Goal: Find contact information: Find contact information

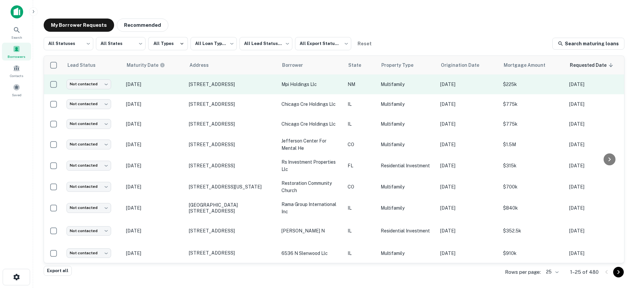
click at [171, 86] on p "[DATE]" at bounding box center [154, 84] width 56 height 7
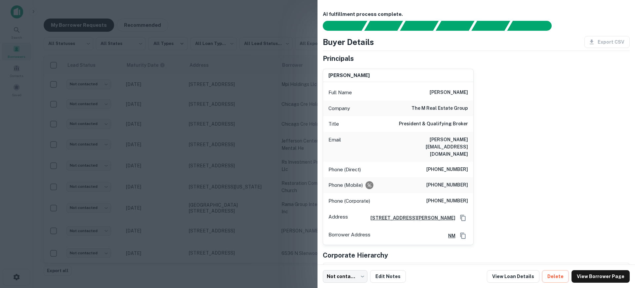
click at [145, 97] on div at bounding box center [317, 144] width 635 height 288
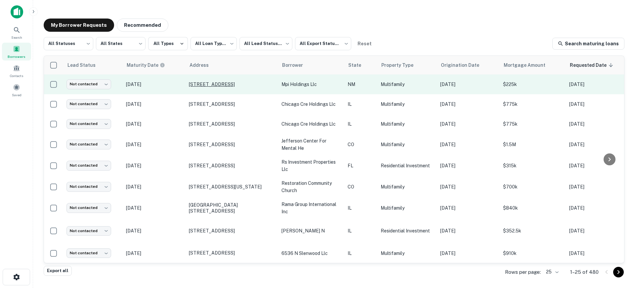
click at [199, 81] on p "[STREET_ADDRESS]" at bounding box center [232, 84] width 86 height 6
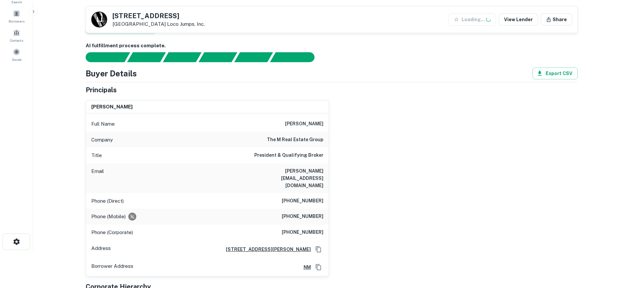
scroll to position [99, 0]
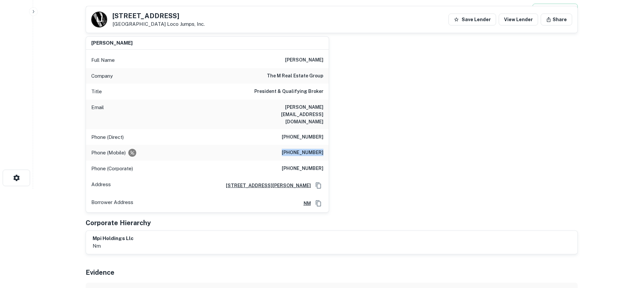
drag, startPoint x: 285, startPoint y: 139, endPoint x: 323, endPoint y: 140, distance: 38.0
click at [323, 149] on h6 "[PHONE_NUMBER]" at bounding box center [303, 153] width 42 height 8
copy h6 "[PHONE_NUMBER]"
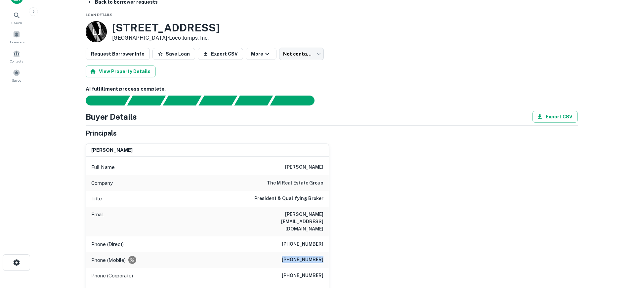
scroll to position [0, 0]
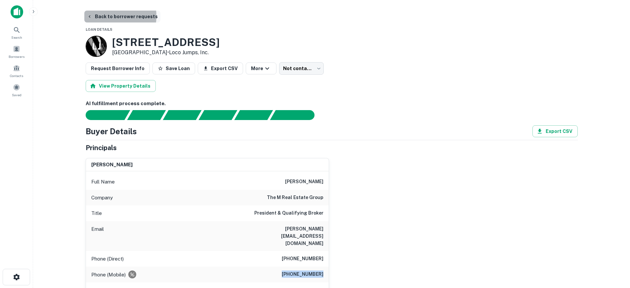
click at [106, 16] on button "Back to borrower requests" at bounding box center [122, 17] width 76 height 12
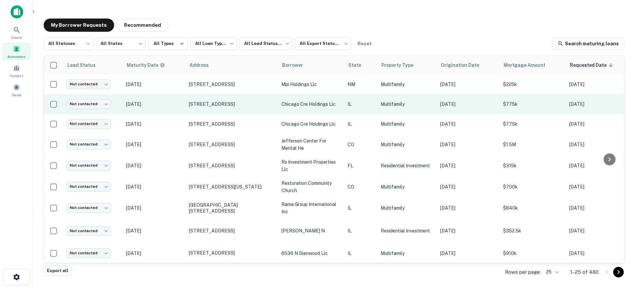
click at [173, 105] on p "[DATE]" at bounding box center [154, 104] width 56 height 7
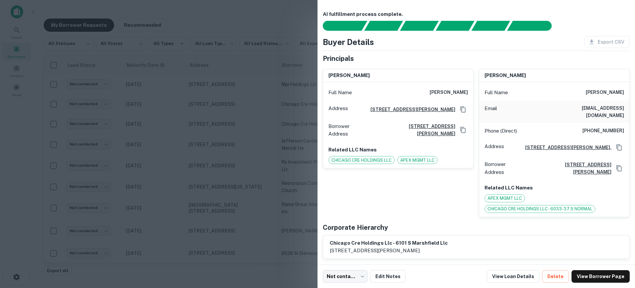
click at [189, 137] on div at bounding box center [317, 144] width 635 height 288
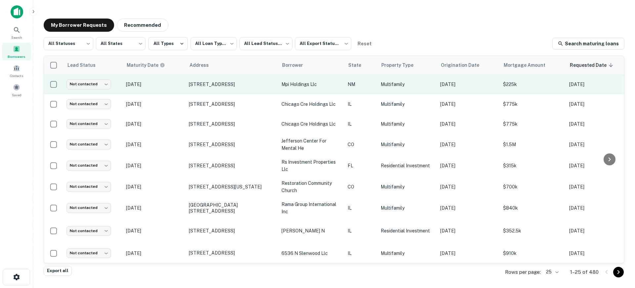
click at [168, 86] on p "[DATE]" at bounding box center [154, 84] width 56 height 7
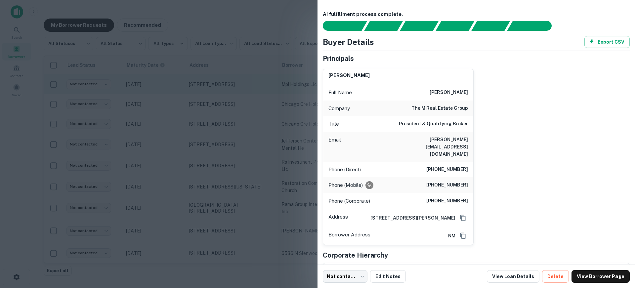
click at [168, 86] on div at bounding box center [317, 144] width 635 height 288
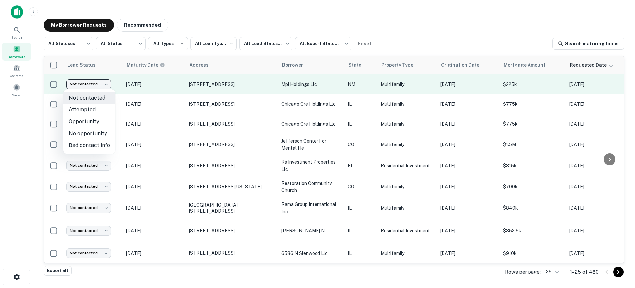
click at [101, 84] on body "**********" at bounding box center [317, 144] width 635 height 288
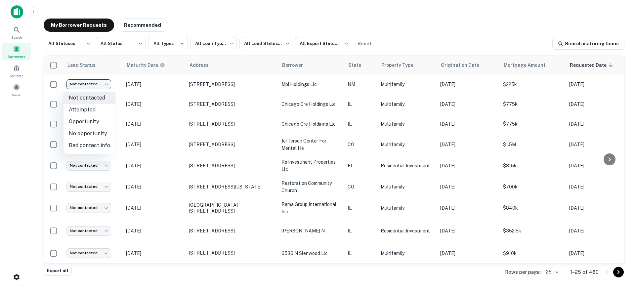
click at [95, 105] on li "Attempted" at bounding box center [89, 110] width 52 height 12
type input "*********"
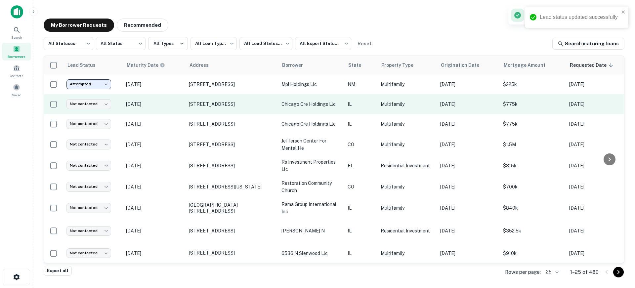
click at [179, 102] on p "[DATE]" at bounding box center [154, 104] width 56 height 7
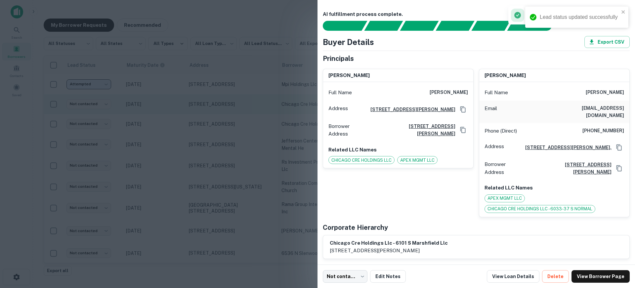
click at [179, 102] on div at bounding box center [317, 144] width 635 height 288
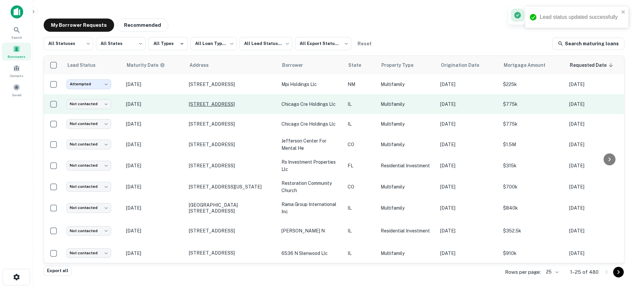
click at [201, 103] on p "[STREET_ADDRESS]" at bounding box center [232, 104] width 86 height 6
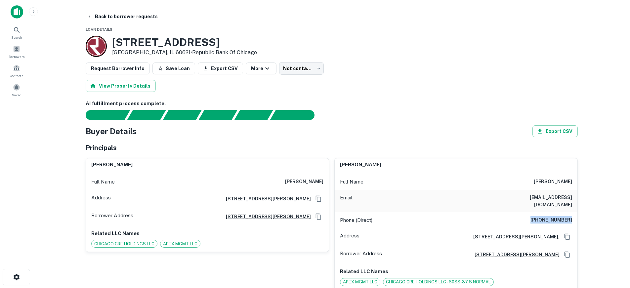
drag, startPoint x: 534, startPoint y: 214, endPoint x: 579, endPoint y: 214, distance: 45.0
copy h6 "[PHONE_NUMBER]"
click at [300, 64] on body "Search Borrowers Contacts Saved Back to borrower requests Loan Details [STREET_…" at bounding box center [317, 144] width 635 height 288
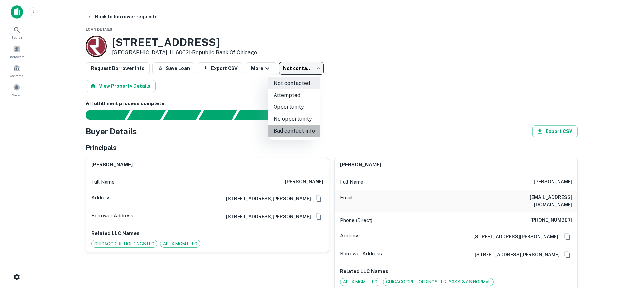
click at [300, 133] on li "Bad contact info" at bounding box center [294, 131] width 52 height 12
type input "**********"
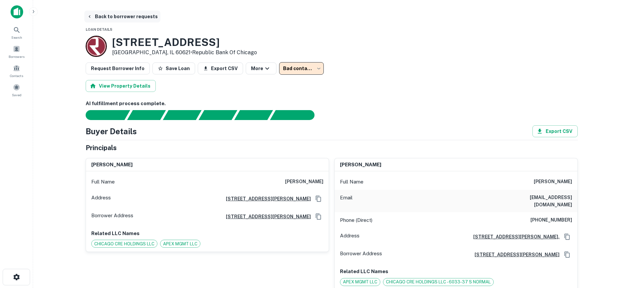
click at [122, 12] on button "Back to borrower requests" at bounding box center [122, 17] width 76 height 12
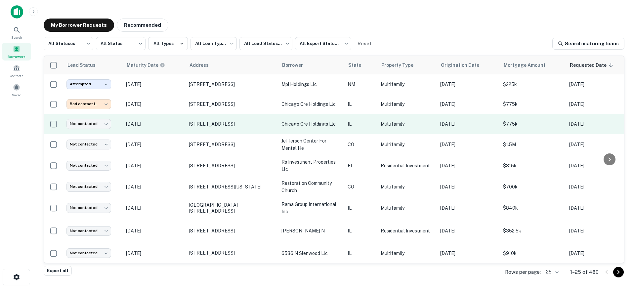
click at [180, 127] on p "[DATE]" at bounding box center [154, 123] width 56 height 7
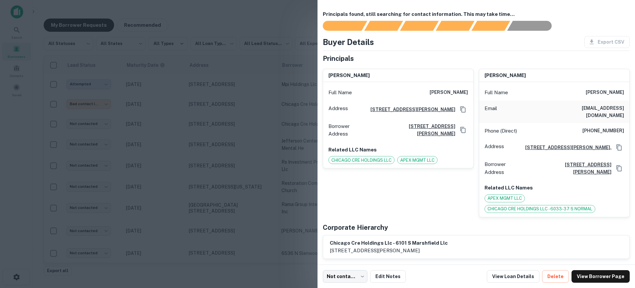
click at [160, 131] on div at bounding box center [317, 144] width 635 height 288
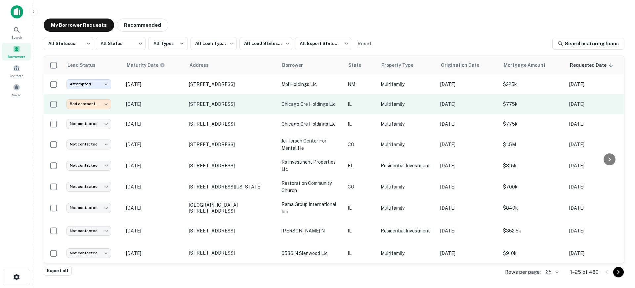
click at [167, 106] on p "[DATE]" at bounding box center [154, 104] width 56 height 7
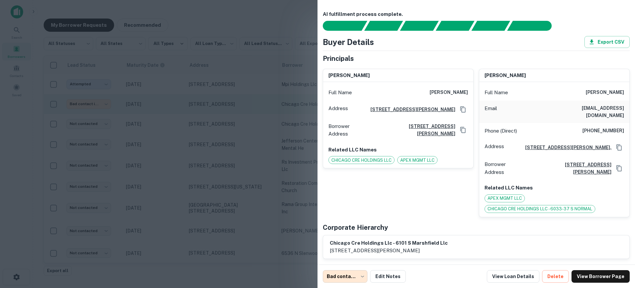
click at [167, 106] on div at bounding box center [317, 144] width 635 height 288
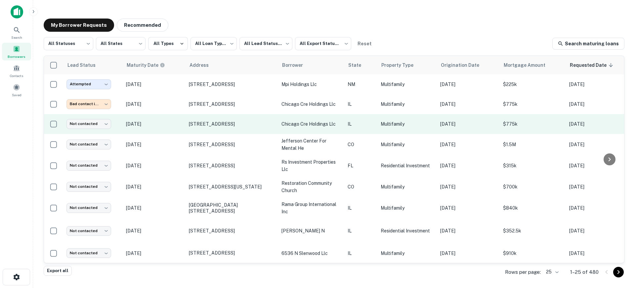
click at [166, 120] on td "[DATE]" at bounding box center [154, 124] width 63 height 20
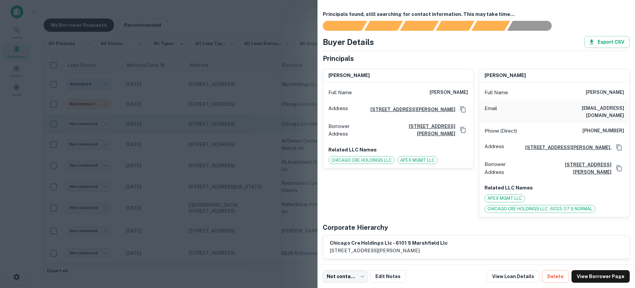
click at [166, 120] on div at bounding box center [317, 144] width 635 height 288
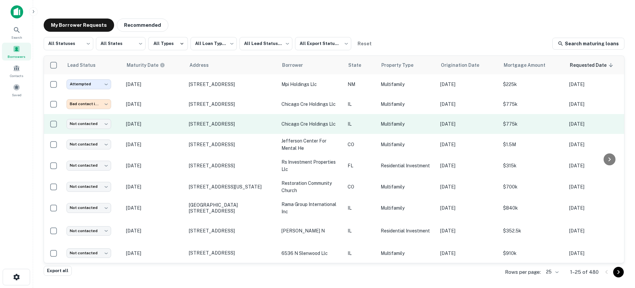
click at [167, 122] on p "[DATE]" at bounding box center [154, 123] width 56 height 7
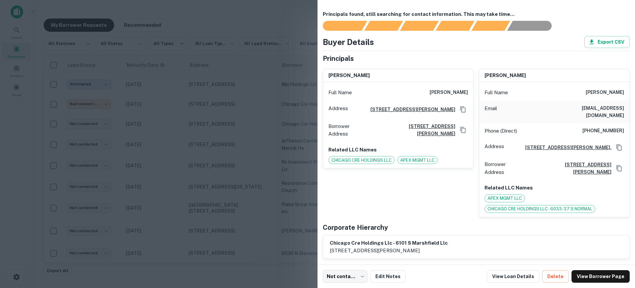
click at [175, 122] on div at bounding box center [317, 144] width 635 height 288
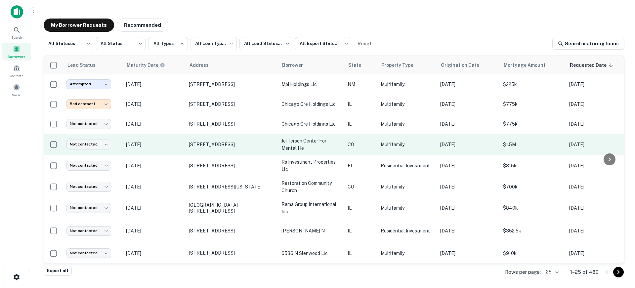
click at [174, 136] on td "[DATE]" at bounding box center [154, 144] width 63 height 21
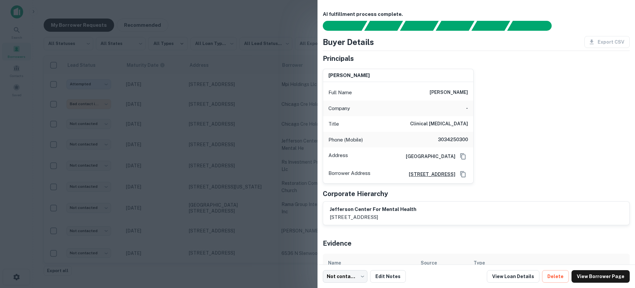
click at [166, 123] on div at bounding box center [317, 144] width 635 height 288
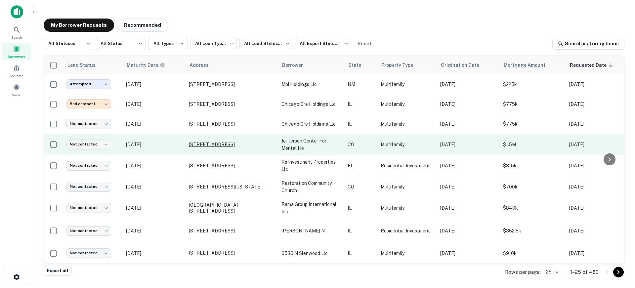
click at [204, 146] on p "[STREET_ADDRESS]" at bounding box center [232, 145] width 86 height 6
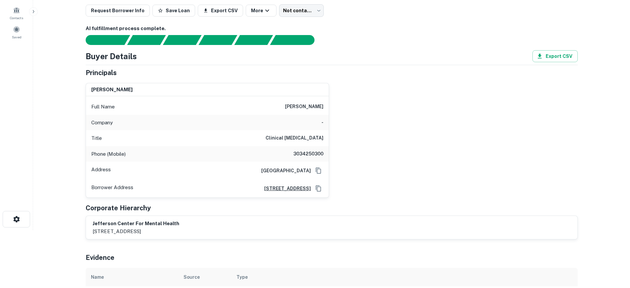
scroll to position [66, 0]
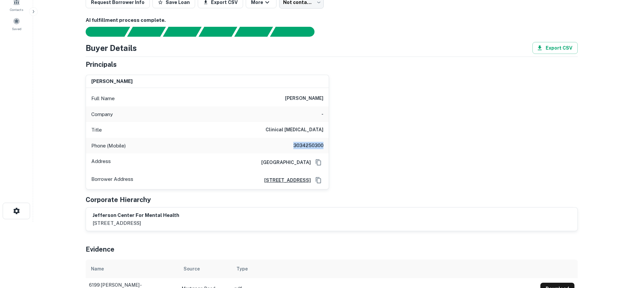
drag, startPoint x: 292, startPoint y: 145, endPoint x: 322, endPoint y: 146, distance: 30.4
click at [322, 146] on h6 "3034250300" at bounding box center [304, 146] width 40 height 8
copy h6 "3034250300"
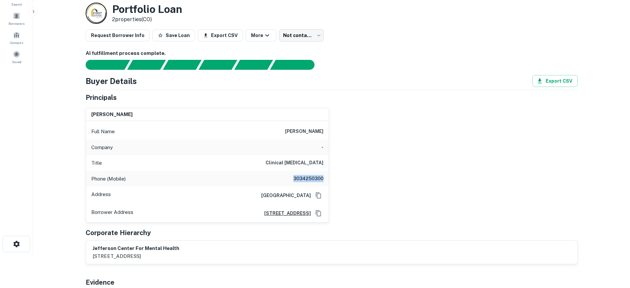
scroll to position [0, 0]
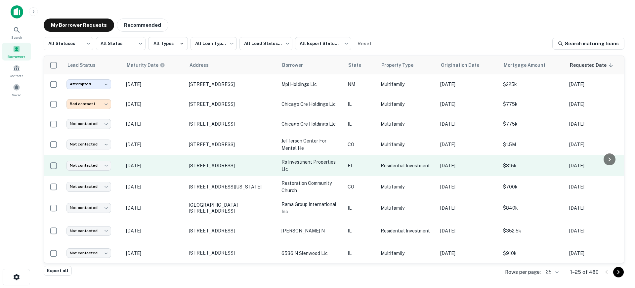
click at [275, 171] on td "[STREET_ADDRESS]" at bounding box center [232, 165] width 93 height 21
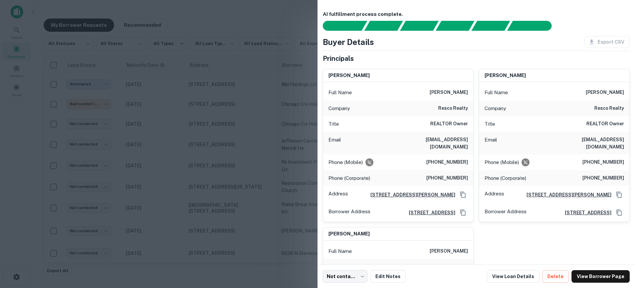
click at [275, 171] on div at bounding box center [317, 144] width 635 height 288
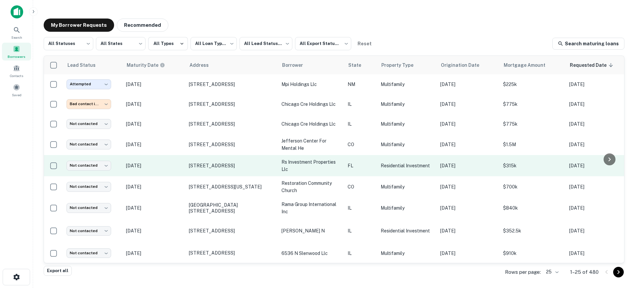
click at [169, 165] on p "[DATE]" at bounding box center [154, 165] width 56 height 7
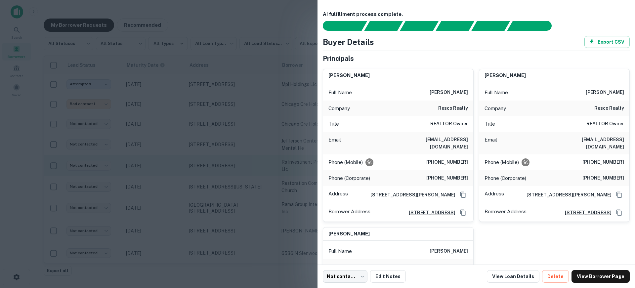
click at [178, 164] on div at bounding box center [317, 144] width 635 height 288
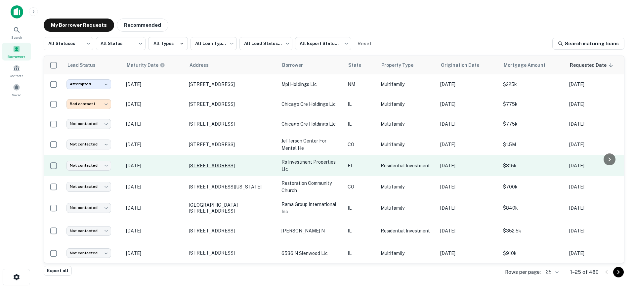
click at [200, 165] on p "[STREET_ADDRESS]" at bounding box center [232, 166] width 86 height 6
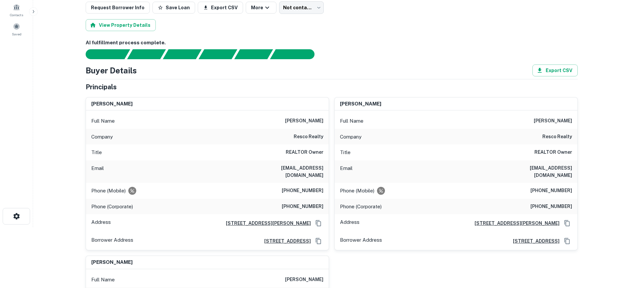
scroll to position [66, 0]
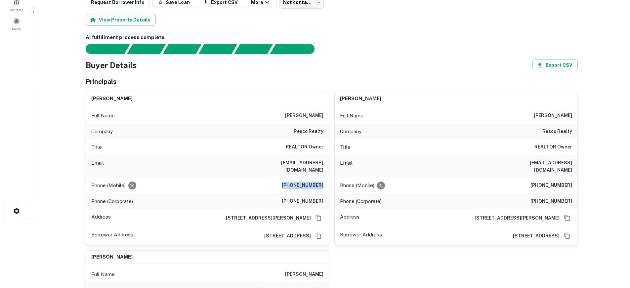
drag, startPoint x: 284, startPoint y: 179, endPoint x: 324, endPoint y: 179, distance: 40.0
click at [324, 179] on div "Phone (Mobile) (614) 419-3011" at bounding box center [207, 186] width 243 height 16
copy h6 "(614) 419-3011"
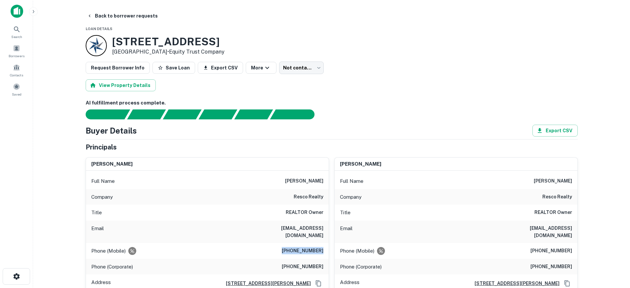
scroll to position [0, 0]
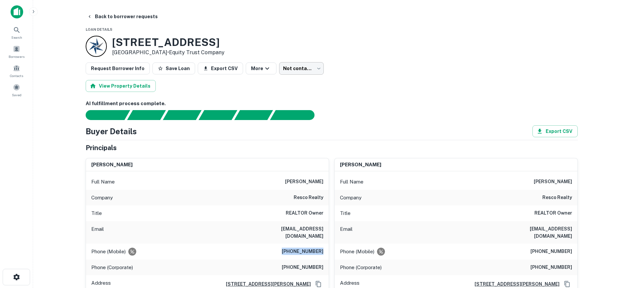
click at [308, 71] on body "Search Borrowers Contacts Saved Back to borrower requests Loan Details 2300 5TH…" at bounding box center [315, 144] width 630 height 288
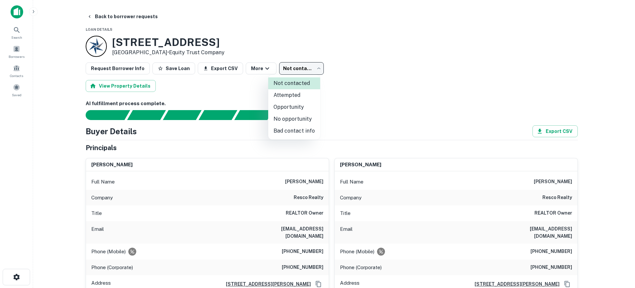
click at [324, 63] on div at bounding box center [317, 144] width 635 height 288
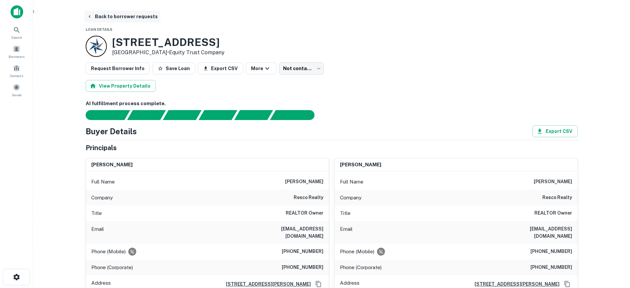
click at [119, 19] on button "Back to borrower requests" at bounding box center [122, 17] width 76 height 12
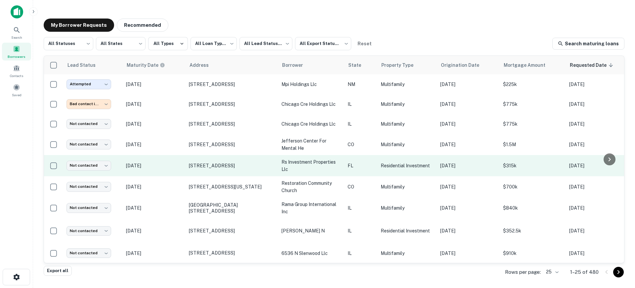
click at [174, 165] on p "[DATE]" at bounding box center [154, 165] width 56 height 7
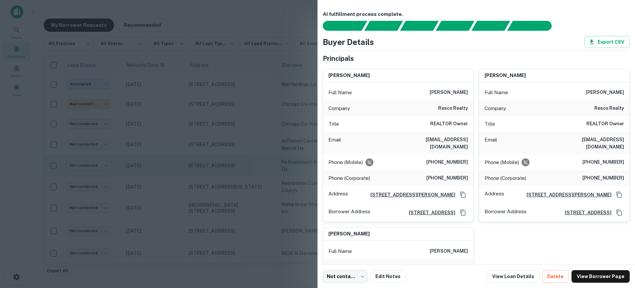
click at [174, 165] on div at bounding box center [317, 144] width 635 height 288
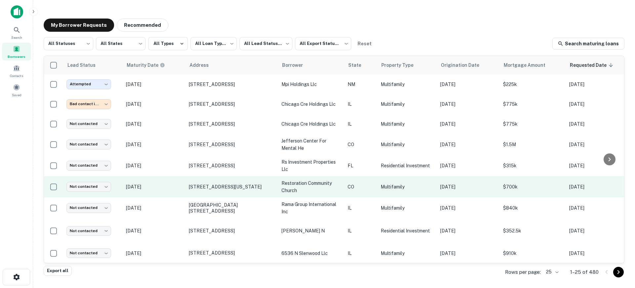
click at [174, 184] on p "[DATE]" at bounding box center [154, 186] width 56 height 7
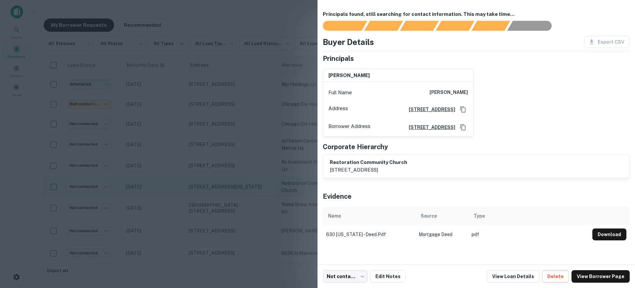
click at [174, 184] on div at bounding box center [317, 144] width 635 height 288
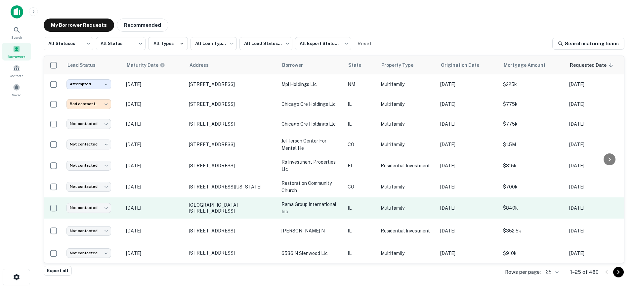
click at [176, 205] on p "[DATE]" at bounding box center [154, 207] width 56 height 7
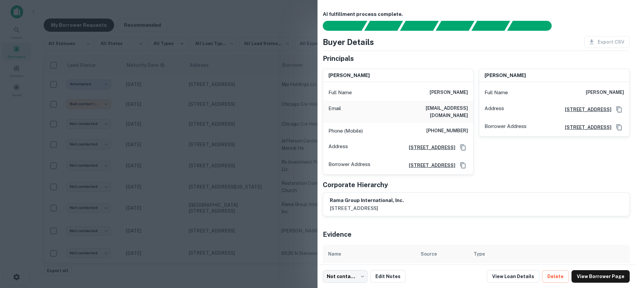
click at [175, 208] on div at bounding box center [317, 144] width 635 height 288
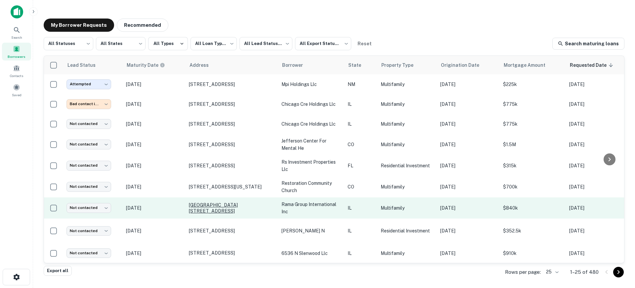
click at [208, 207] on p "[GEOGRAPHIC_DATA][STREET_ADDRESS]" at bounding box center [232, 208] width 86 height 12
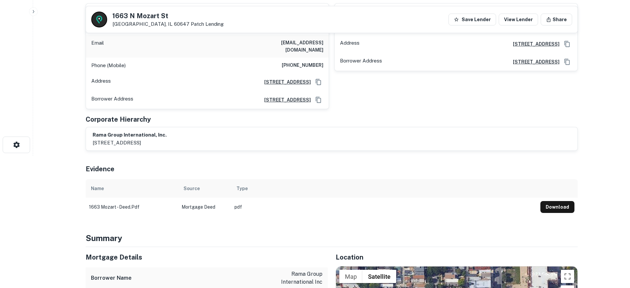
scroll to position [33, 0]
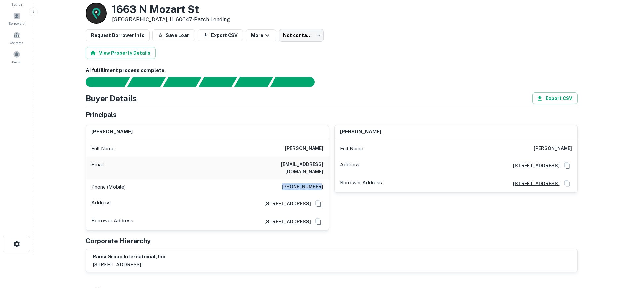
drag, startPoint x: 287, startPoint y: 179, endPoint x: 321, endPoint y: 180, distance: 34.7
click at [321, 183] on h6 "(773) 205-7900" at bounding box center [303, 187] width 42 height 8
click at [325, 180] on div "Phone (Mobile) (773) 205-7900" at bounding box center [207, 187] width 243 height 16
drag, startPoint x: 325, startPoint y: 180, endPoint x: 291, endPoint y: 180, distance: 34.4
click at [291, 180] on div "Phone (Mobile) (773) 205-7900" at bounding box center [207, 187] width 243 height 16
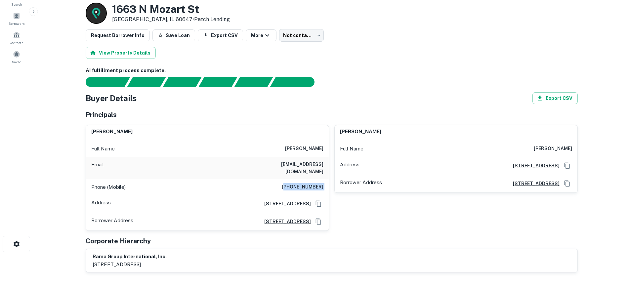
copy h6 "773) 205-7900"
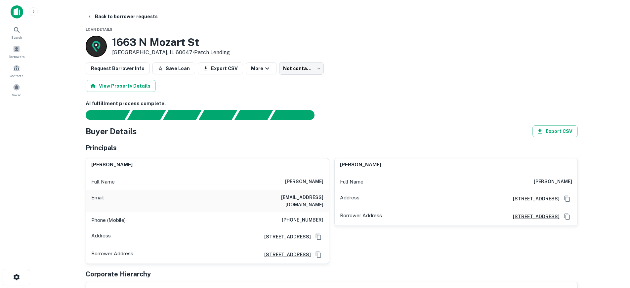
click at [295, 71] on body "Search Borrowers Contacts Saved Back to borrower requests Loan Details 1663 N M…" at bounding box center [315, 144] width 630 height 288
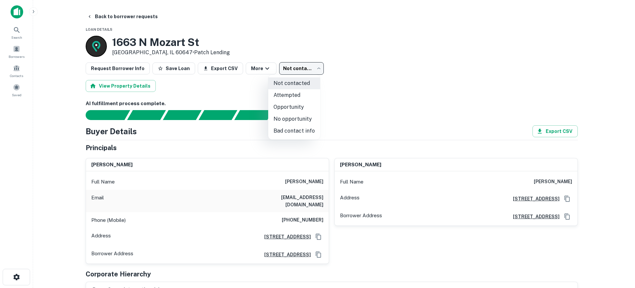
click at [300, 131] on li "Bad contact info" at bounding box center [294, 131] width 52 height 12
type input "**********"
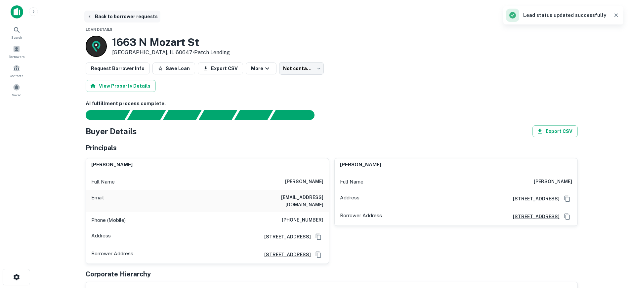
click at [137, 18] on button "Back to borrower requests" at bounding box center [122, 17] width 76 height 12
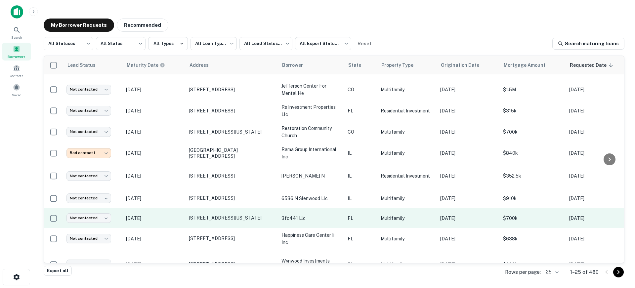
scroll to position [66, 0]
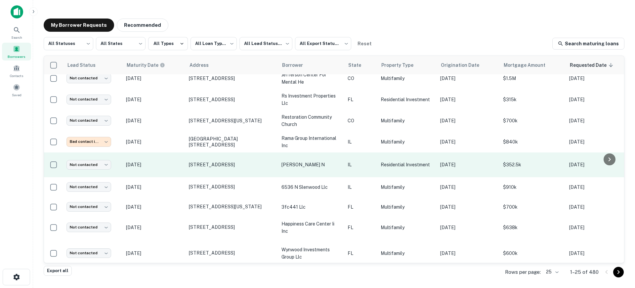
click at [174, 167] on p "[DATE]" at bounding box center [154, 164] width 56 height 7
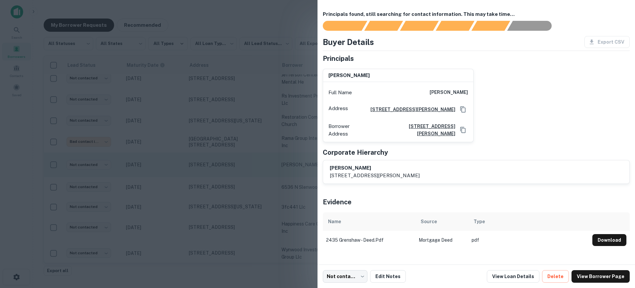
click at [174, 167] on div at bounding box center [317, 144] width 635 height 288
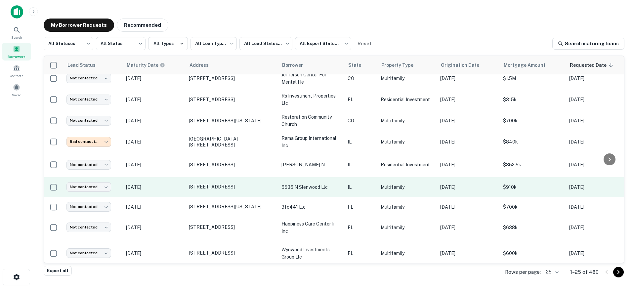
click at [169, 192] on td "[DATE]" at bounding box center [154, 187] width 63 height 20
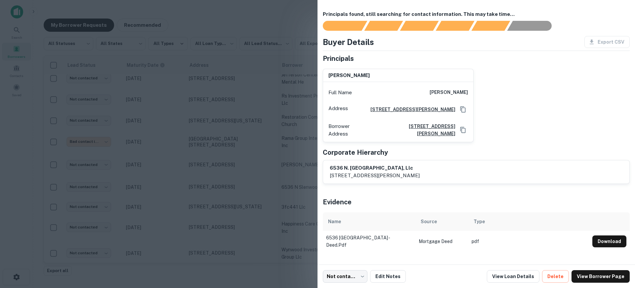
click at [169, 182] on div at bounding box center [317, 144] width 635 height 288
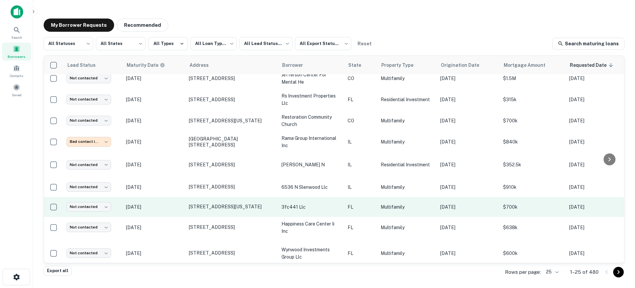
click at [170, 213] on td "[DATE]" at bounding box center [154, 207] width 63 height 20
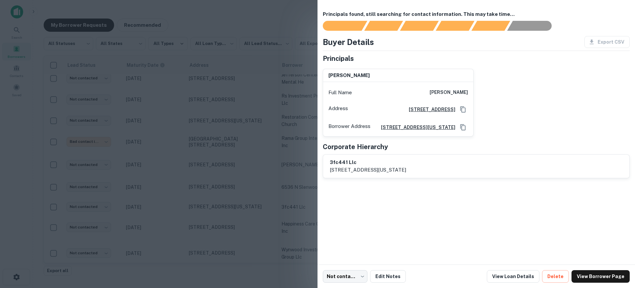
click at [176, 199] on div at bounding box center [317, 144] width 635 height 288
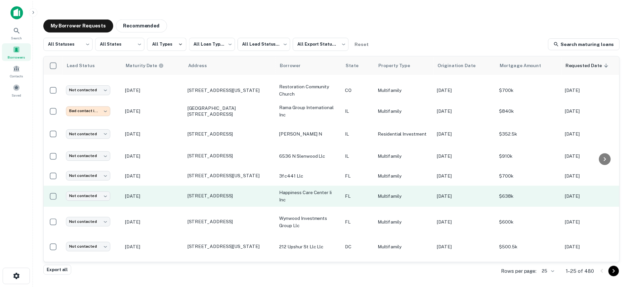
scroll to position [165, 0]
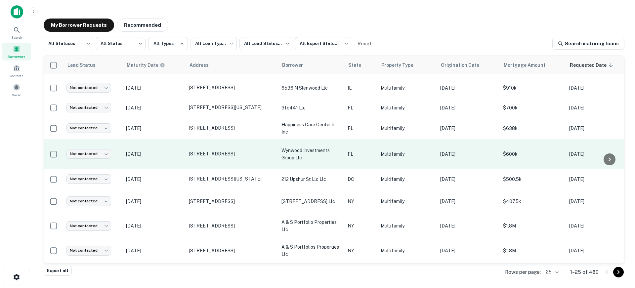
click at [177, 161] on td "[DATE]" at bounding box center [154, 154] width 63 height 30
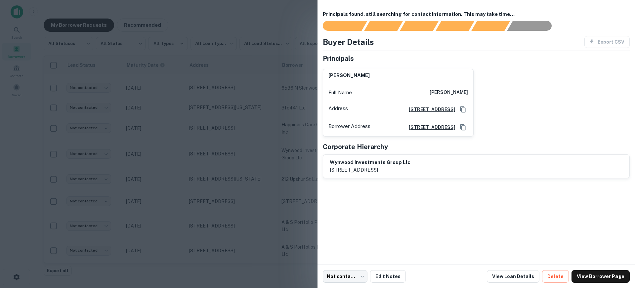
click at [177, 160] on div at bounding box center [317, 144] width 635 height 288
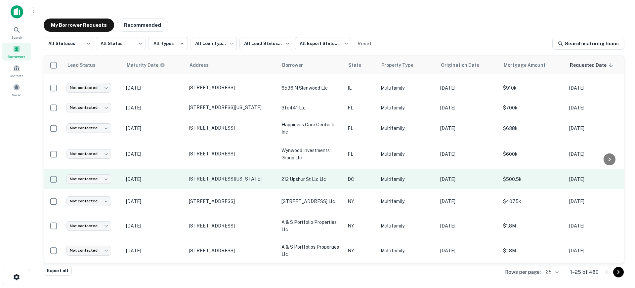
click at [177, 180] on p "[DATE]" at bounding box center [154, 179] width 56 height 7
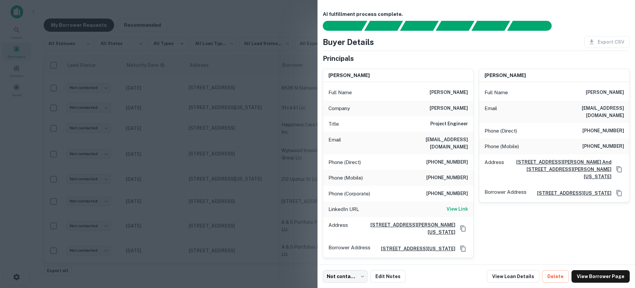
click at [178, 180] on div at bounding box center [317, 144] width 635 height 288
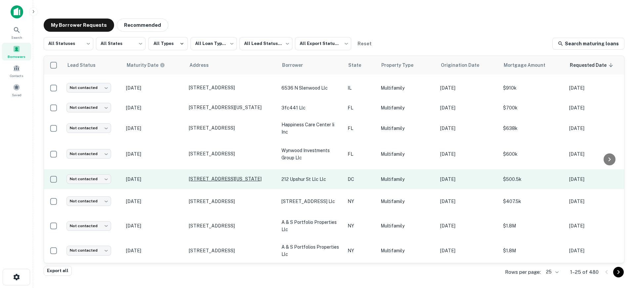
click at [192, 179] on p "[STREET_ADDRESS][US_STATE]" at bounding box center [232, 179] width 86 height 6
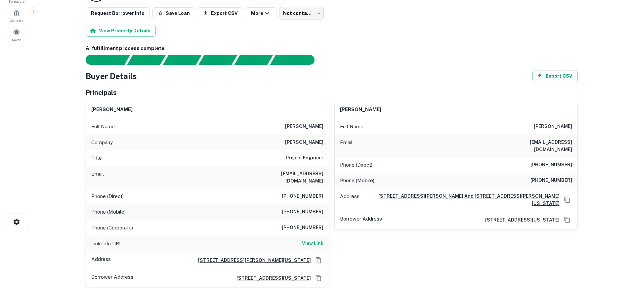
scroll to position [66, 0]
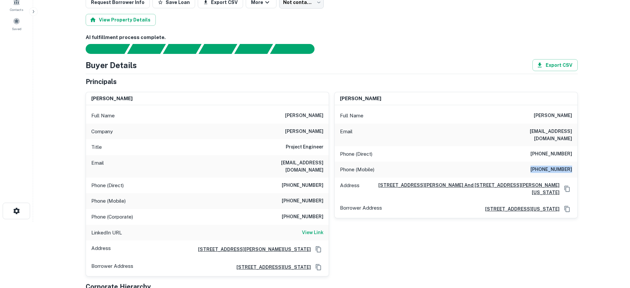
drag, startPoint x: 534, startPoint y: 163, endPoint x: 580, endPoint y: 163, distance: 46.0
copy h6 "(703) 478-6678"
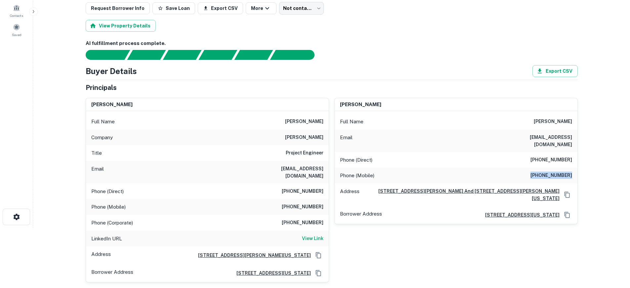
scroll to position [0, 0]
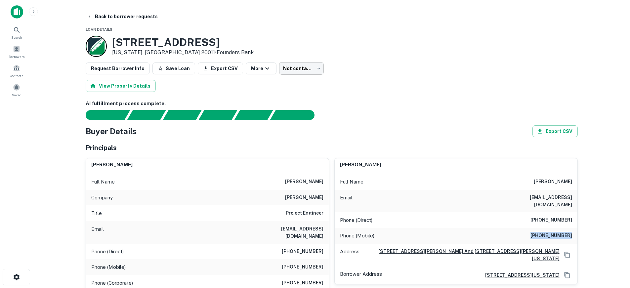
click at [309, 71] on body "Search Borrowers Contacts Saved Back to borrower requests Loan Details 212 Upsh…" at bounding box center [315, 144] width 630 height 288
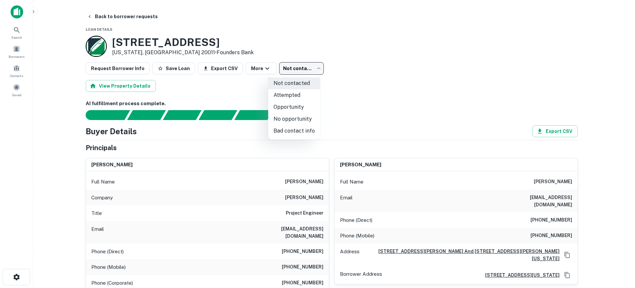
drag, startPoint x: 286, startPoint y: 260, endPoint x: 318, endPoint y: 260, distance: 32.1
click at [316, 260] on div at bounding box center [317, 144] width 635 height 288
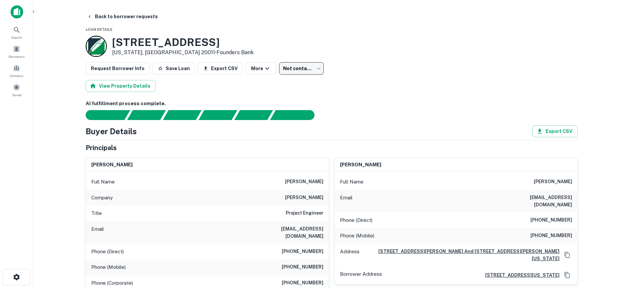
click at [324, 259] on div "Not contacted Attempted Opportunity No opportunity Bad contact info" at bounding box center [315, 144] width 630 height 288
drag, startPoint x: 325, startPoint y: 259, endPoint x: 285, endPoint y: 258, distance: 40.0
click at [285, 259] on div "Phone (Mobile) (703) 589-4832" at bounding box center [207, 267] width 243 height 16
click at [328, 262] on div "Phone (Mobile) (703) 589-4832" at bounding box center [207, 267] width 243 height 16
drag, startPoint x: 325, startPoint y: 261, endPoint x: 287, endPoint y: 262, distance: 37.7
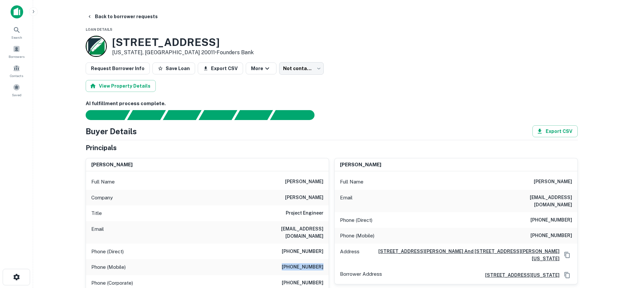
click at [287, 262] on div "Phone (Mobile) (703) 589-4832" at bounding box center [207, 267] width 243 height 16
copy h6 "(703) 589-4832"
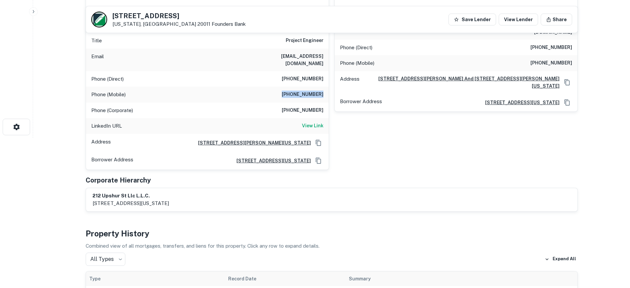
scroll to position [66, 0]
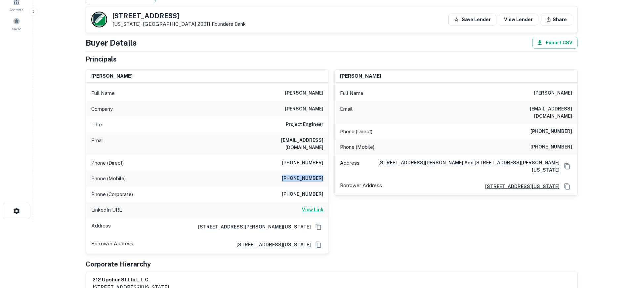
click at [315, 206] on h6 "View Link" at bounding box center [312, 209] width 21 height 7
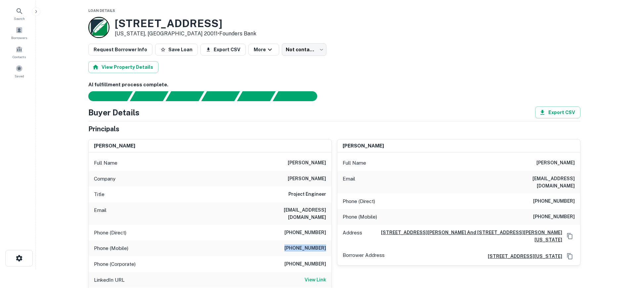
scroll to position [0, 0]
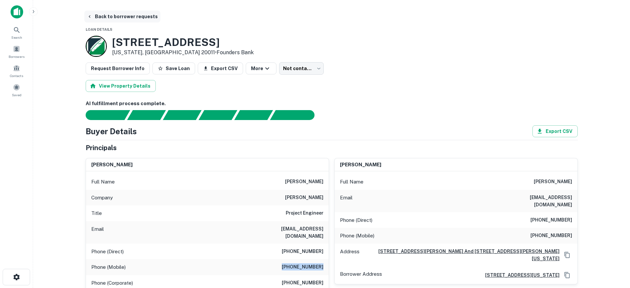
click at [123, 17] on button "Back to borrower requests" at bounding box center [122, 17] width 76 height 12
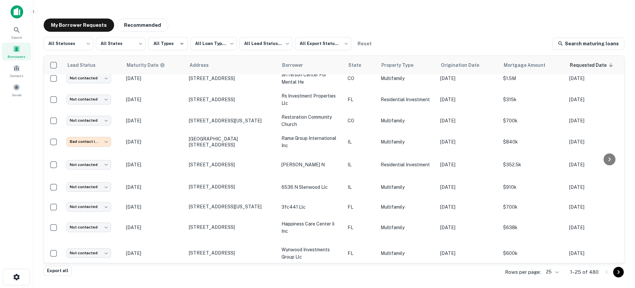
scroll to position [99, 0]
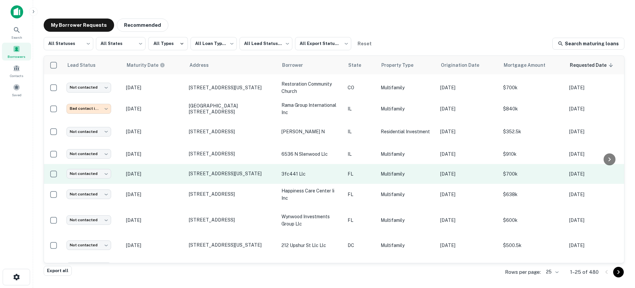
click at [174, 176] on p "[DATE]" at bounding box center [154, 173] width 56 height 7
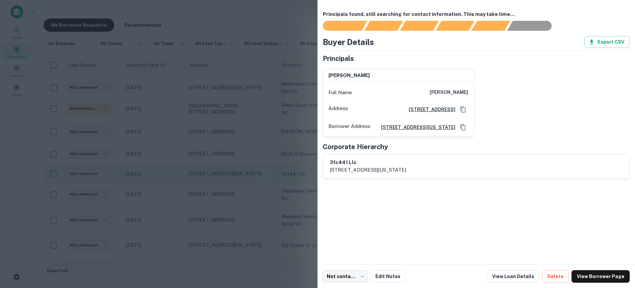
click at [174, 176] on div at bounding box center [317, 144] width 635 height 288
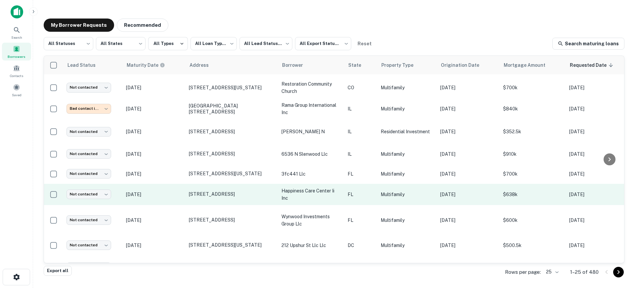
click at [174, 195] on p "[DATE]" at bounding box center [154, 194] width 56 height 7
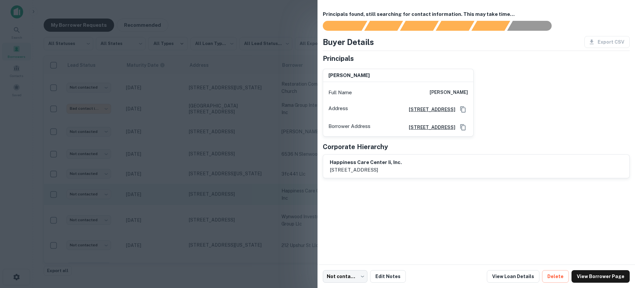
click at [174, 195] on div at bounding box center [317, 144] width 635 height 288
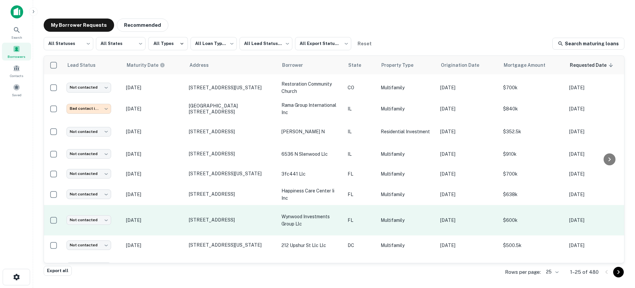
click at [175, 212] on td "[DATE]" at bounding box center [154, 220] width 63 height 30
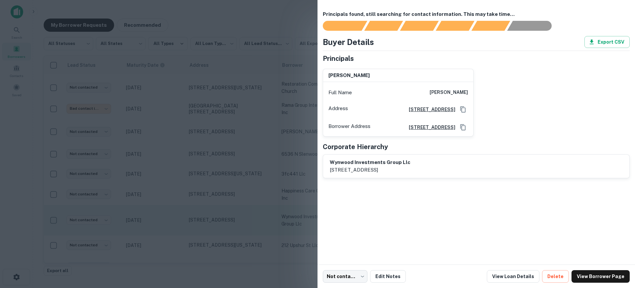
click at [175, 212] on div at bounding box center [317, 144] width 635 height 288
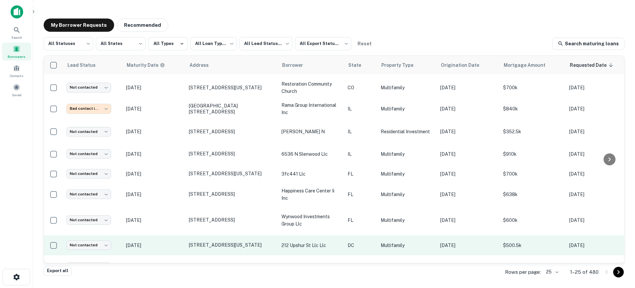
click at [182, 246] on td "[DATE]" at bounding box center [154, 245] width 63 height 20
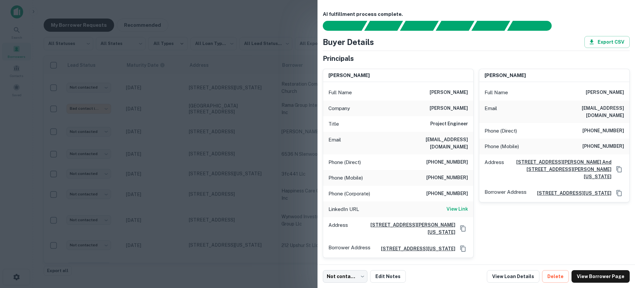
click at [179, 244] on div at bounding box center [317, 144] width 635 height 288
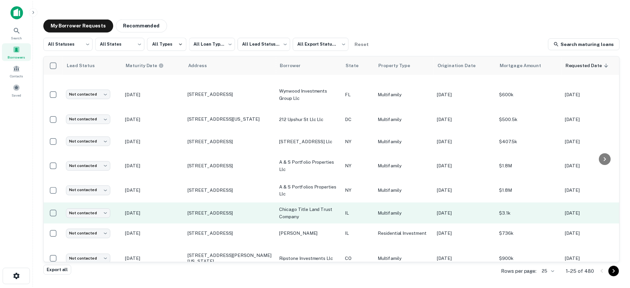
scroll to position [231, 0]
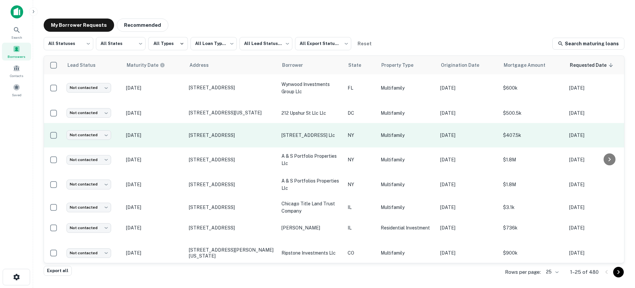
click at [178, 135] on p "[DATE]" at bounding box center [154, 135] width 56 height 7
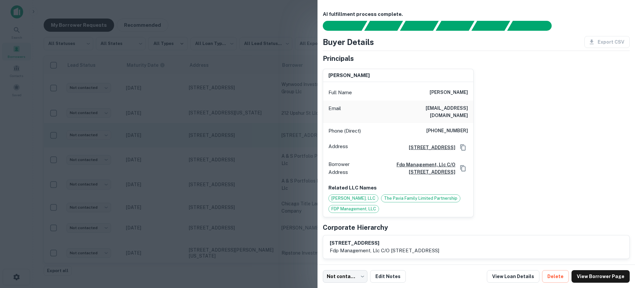
click at [178, 135] on div at bounding box center [317, 144] width 635 height 288
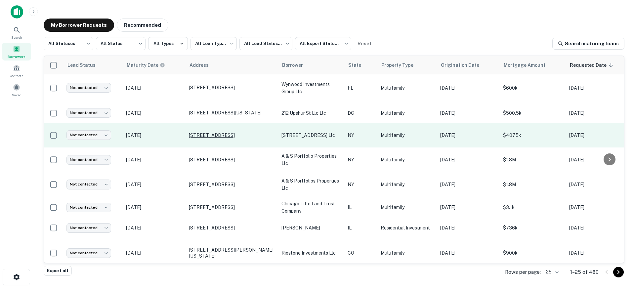
click at [204, 135] on p "[STREET_ADDRESS]" at bounding box center [232, 135] width 86 height 6
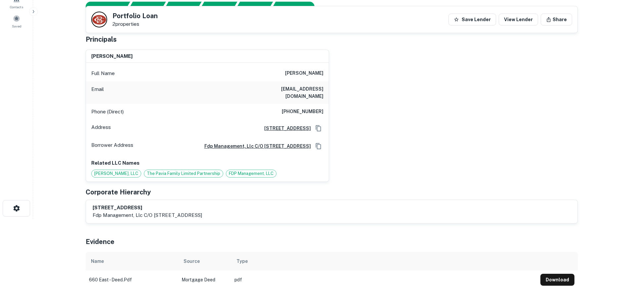
scroll to position [57, 0]
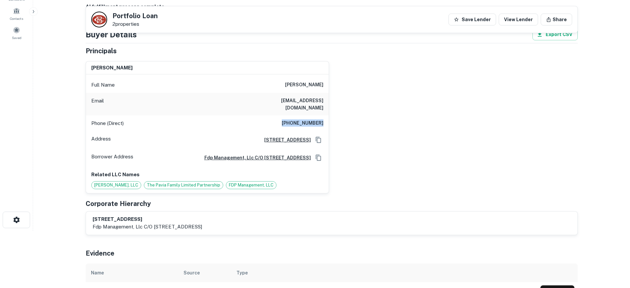
drag, startPoint x: 284, startPoint y: 117, endPoint x: 324, endPoint y: 117, distance: 39.7
click at [324, 117] on div "Phone (Direct) (716) 385-8538" at bounding box center [207, 123] width 243 height 16
copy h6 "(716) 385-8538"
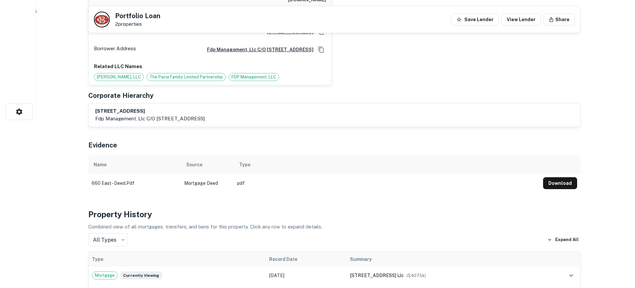
scroll to position [0, 0]
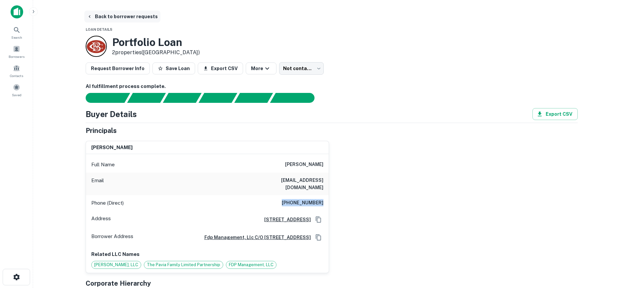
click at [120, 16] on button "Back to borrower requests" at bounding box center [122, 17] width 76 height 12
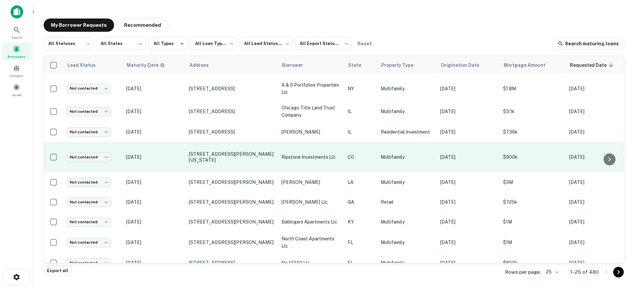
scroll to position [358, 0]
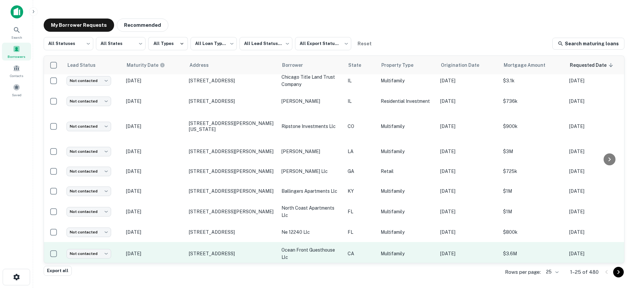
click at [173, 250] on p "[DATE]" at bounding box center [154, 253] width 56 height 7
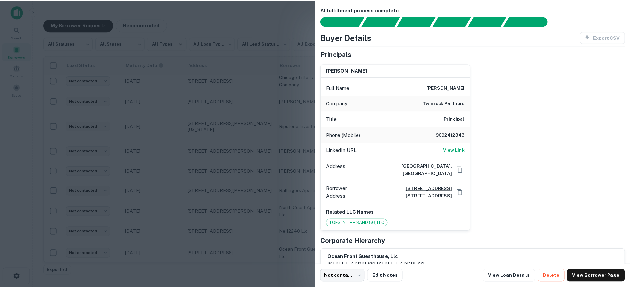
scroll to position [0, 0]
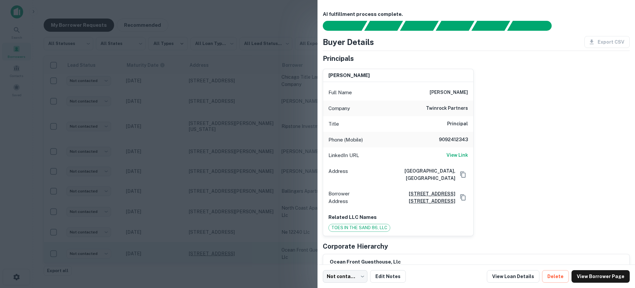
drag, startPoint x: 160, startPoint y: 246, endPoint x: 199, endPoint y: 243, distance: 38.8
click at [160, 246] on div at bounding box center [317, 144] width 635 height 288
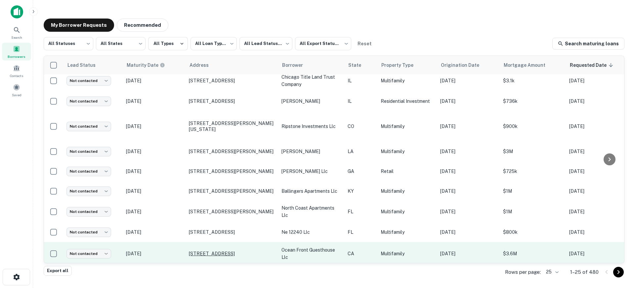
click at [215, 251] on p "[STREET_ADDRESS]" at bounding box center [232, 254] width 86 height 6
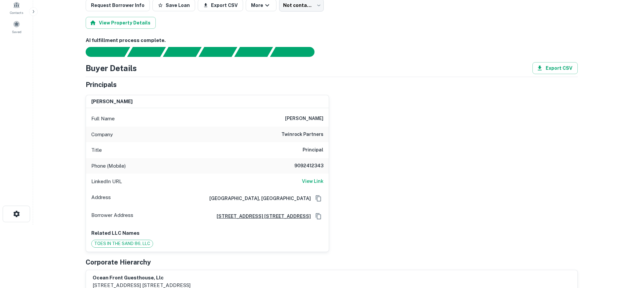
scroll to position [66, 0]
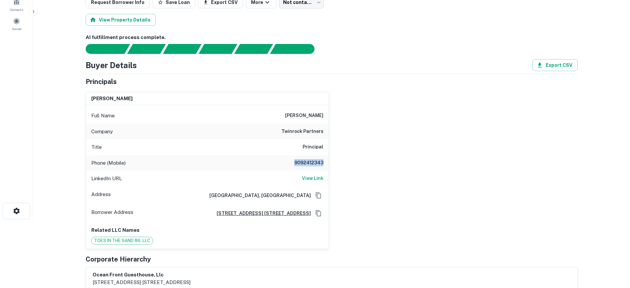
drag, startPoint x: 293, startPoint y: 161, endPoint x: 326, endPoint y: 163, distance: 33.1
click at [326, 163] on div "Phone (Mobile) 9092412343" at bounding box center [207, 163] width 243 height 16
copy h6 "9092412343"
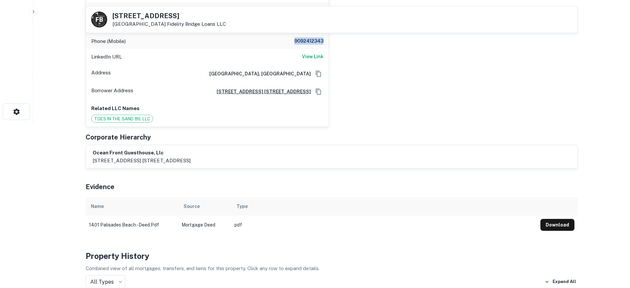
scroll to position [99, 0]
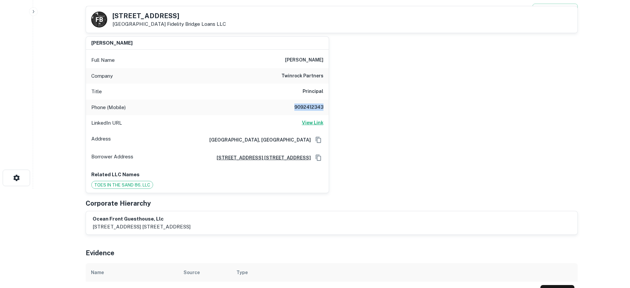
click at [316, 123] on h6 "View Link" at bounding box center [312, 122] width 21 height 7
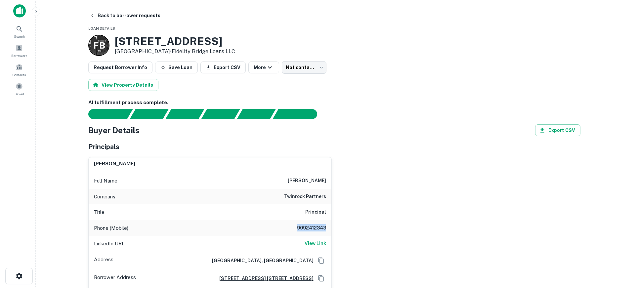
scroll to position [0, 0]
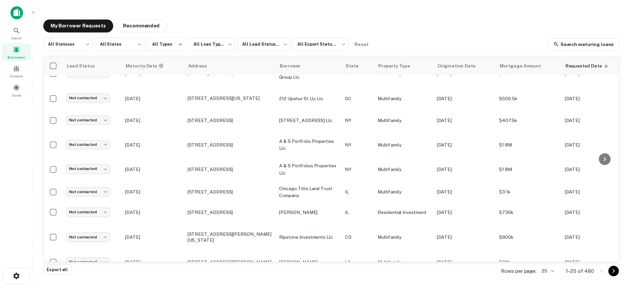
scroll to position [279, 0]
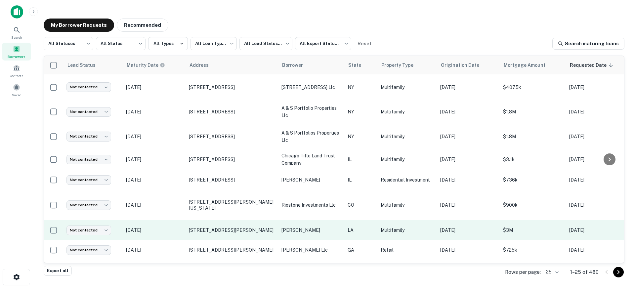
click at [167, 227] on p "[DATE]" at bounding box center [154, 230] width 56 height 7
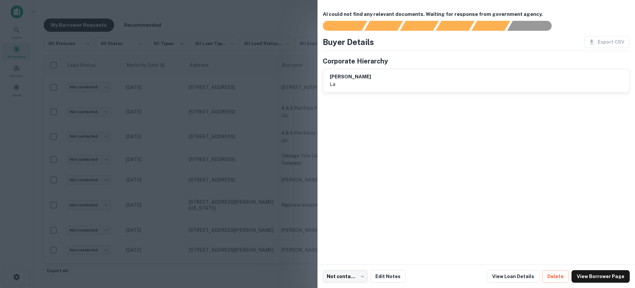
click at [171, 220] on div at bounding box center [317, 144] width 635 height 288
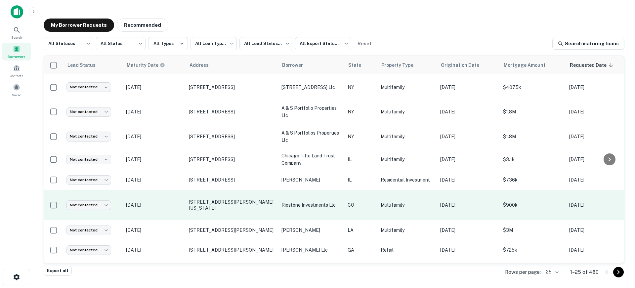
click at [174, 203] on p "[DATE]" at bounding box center [154, 204] width 56 height 7
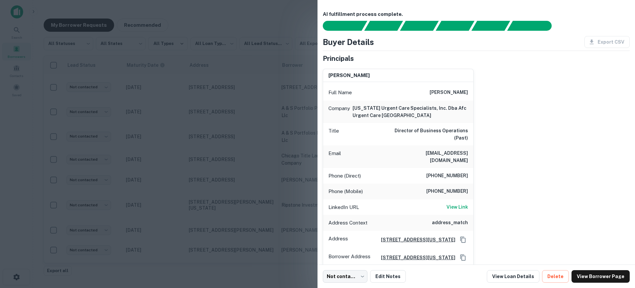
click at [175, 201] on div at bounding box center [317, 144] width 635 height 288
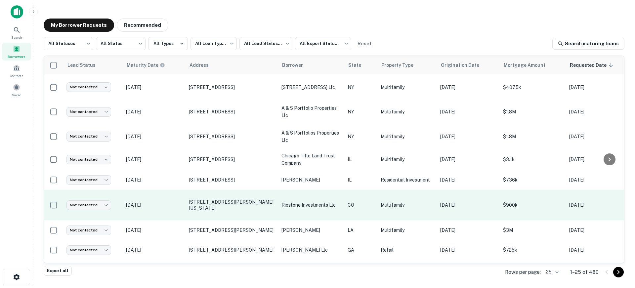
click at [204, 199] on p "[STREET_ADDRESS][PERSON_NAME][US_STATE]" at bounding box center [232, 205] width 86 height 12
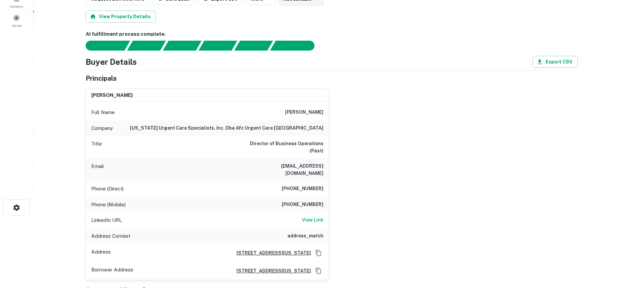
scroll to position [99, 0]
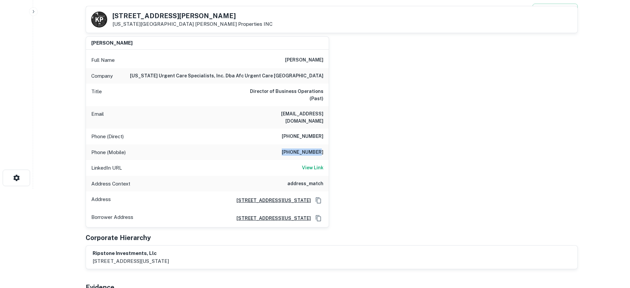
drag, startPoint x: 284, startPoint y: 145, endPoint x: 321, endPoint y: 147, distance: 36.7
click at [321, 147] on div "Phone (Mobile) (915) 238-6988" at bounding box center [207, 153] width 243 height 16
click at [326, 147] on div "Phone (Mobile) (915) 238-6988" at bounding box center [207, 153] width 243 height 16
drag, startPoint x: 323, startPoint y: 146, endPoint x: 285, endPoint y: 146, distance: 38.0
click at [285, 146] on div "Phone (Mobile) (915) 238-6988" at bounding box center [207, 153] width 243 height 16
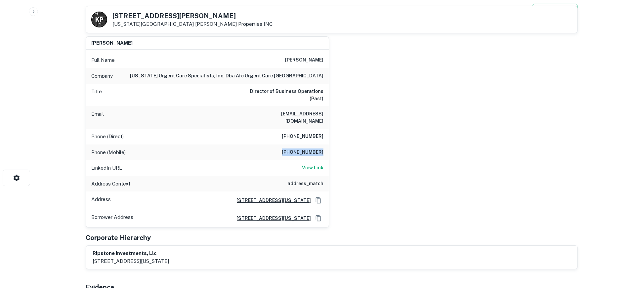
copy h6 "(915) 238-6988"
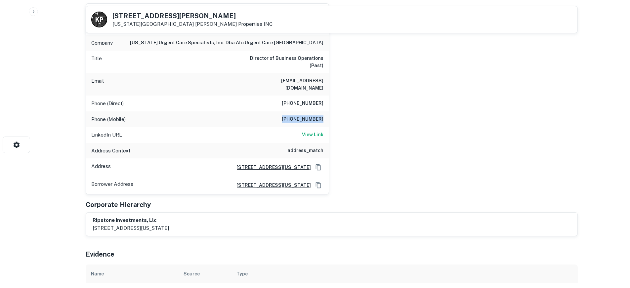
scroll to position [0, 0]
